Goal: Information Seeking & Learning: Learn about a topic

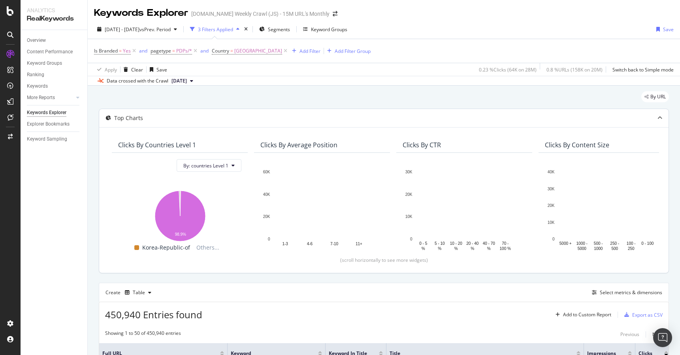
scroll to position [0, 14]
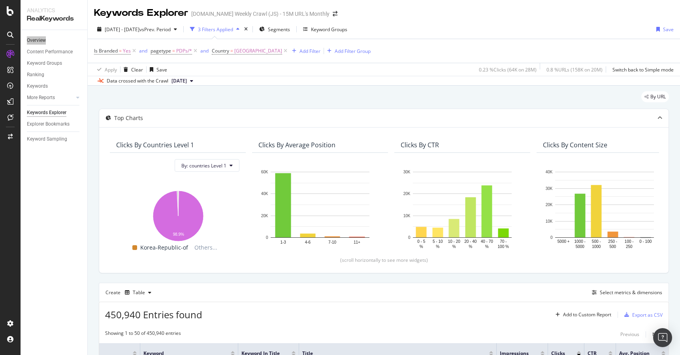
drag, startPoint x: 35, startPoint y: 38, endPoint x: 487, endPoint y: 30, distance: 451.5
click at [0, 0] on div "Analytics RealKeywords Overview Content Performance Keyword Groups Ranking Keyw…" at bounding box center [340, 177] width 680 height 355
